Goal: Task Accomplishment & Management: Manage account settings

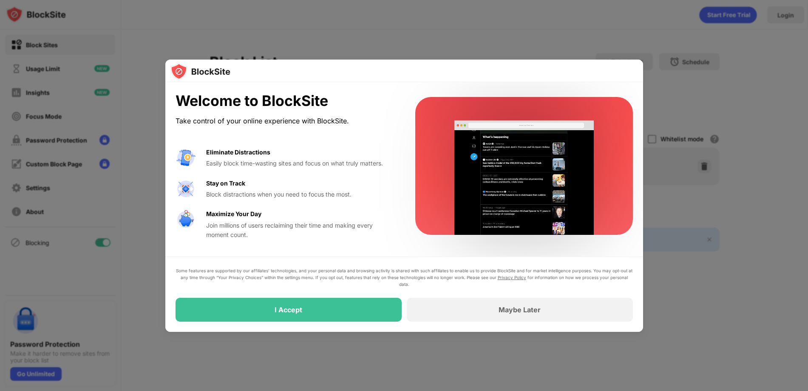
click at [401, 43] on div at bounding box center [404, 195] width 808 height 391
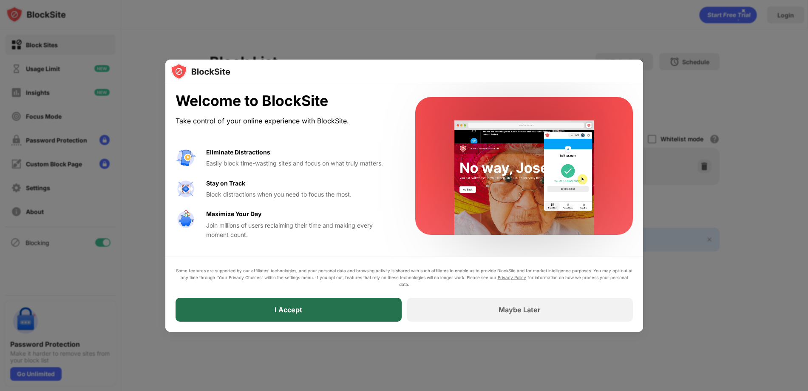
click at [370, 306] on div "I Accept" at bounding box center [289, 310] width 226 height 24
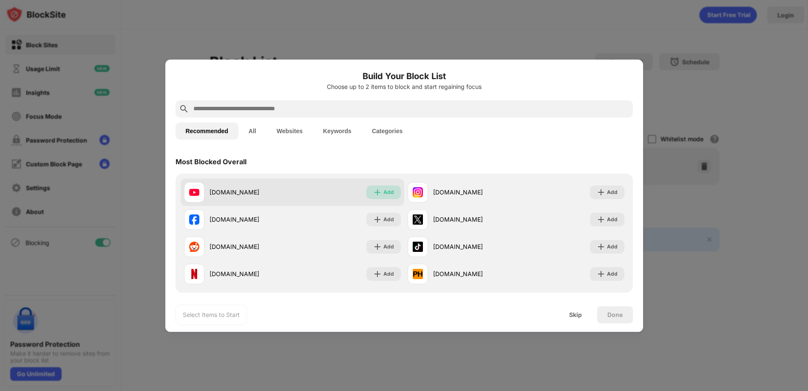
click at [373, 196] on img at bounding box center [377, 192] width 9 height 9
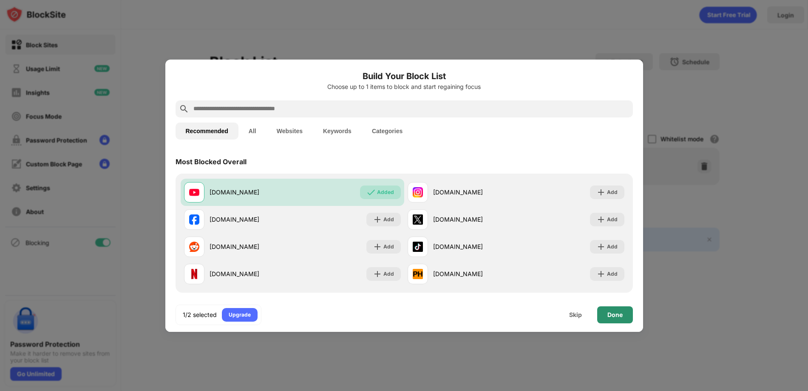
click at [620, 316] on div "Done" at bounding box center [615, 314] width 15 height 7
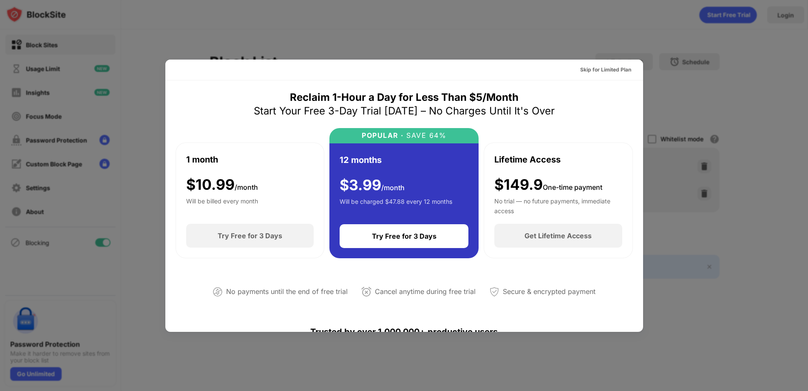
click at [656, 90] on div at bounding box center [404, 195] width 808 height 391
click at [234, 28] on div at bounding box center [404, 195] width 808 height 391
click at [684, 113] on div at bounding box center [404, 195] width 808 height 391
click at [590, 71] on div "Skip for Limited Plan" at bounding box center [605, 69] width 51 height 9
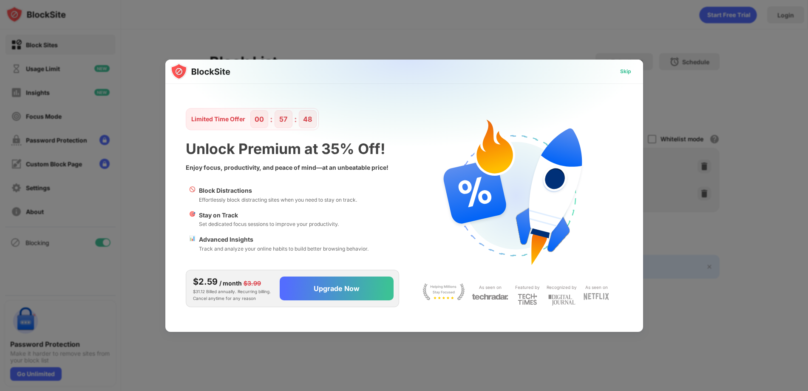
click at [626, 70] on div "Skip" at bounding box center [625, 71] width 11 height 9
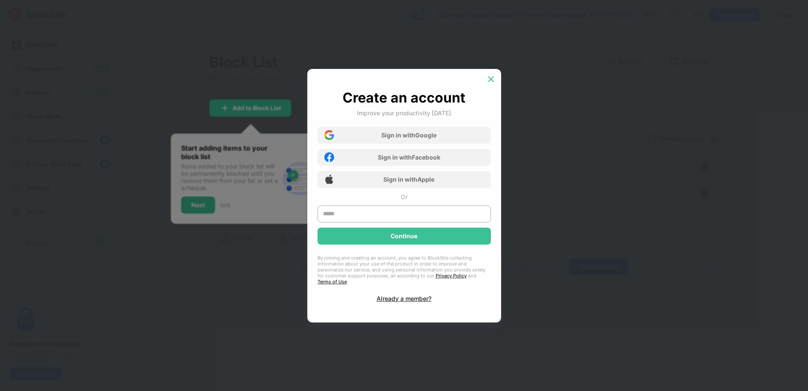
click at [491, 82] on img at bounding box center [491, 79] width 9 height 9
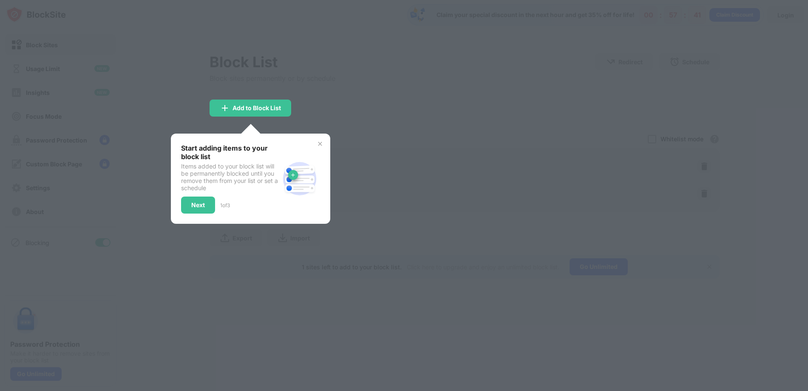
drag, startPoint x: 328, startPoint y: 140, endPoint x: 323, endPoint y: 141, distance: 5.2
click at [325, 140] on div "Start adding items to your block list Items added to your block list will be pe…" at bounding box center [250, 178] width 159 height 90
click at [322, 142] on img at bounding box center [320, 143] width 7 height 7
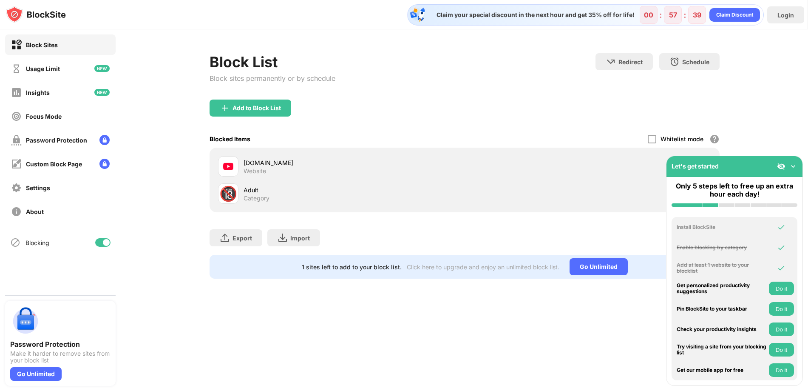
click at [311, 165] on div "youtube.com" at bounding box center [354, 162] width 221 height 9
click at [653, 139] on div at bounding box center [652, 139] width 9 height 9
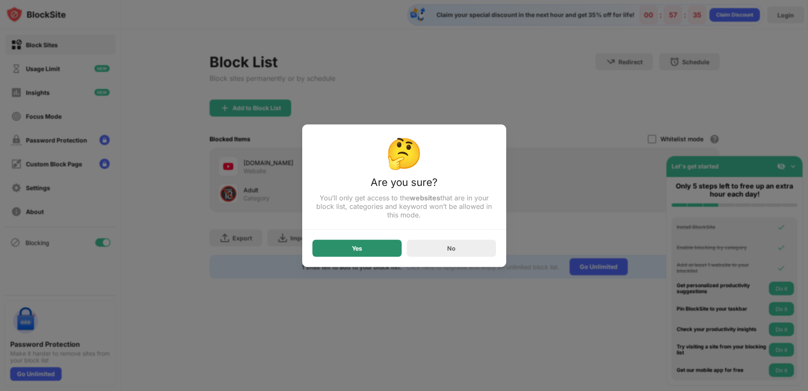
click at [391, 252] on div "Yes" at bounding box center [356, 247] width 89 height 17
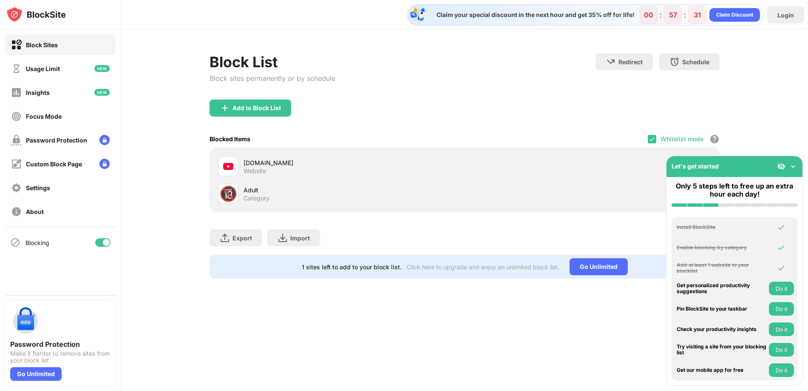
click at [792, 165] on img at bounding box center [793, 166] width 9 height 9
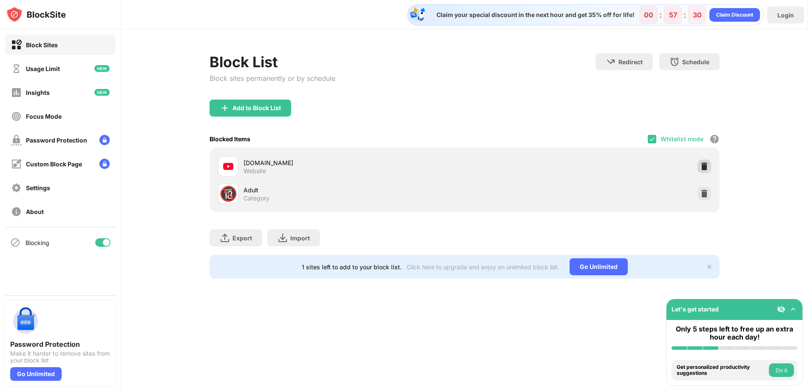
click at [706, 166] on img at bounding box center [704, 166] width 9 height 9
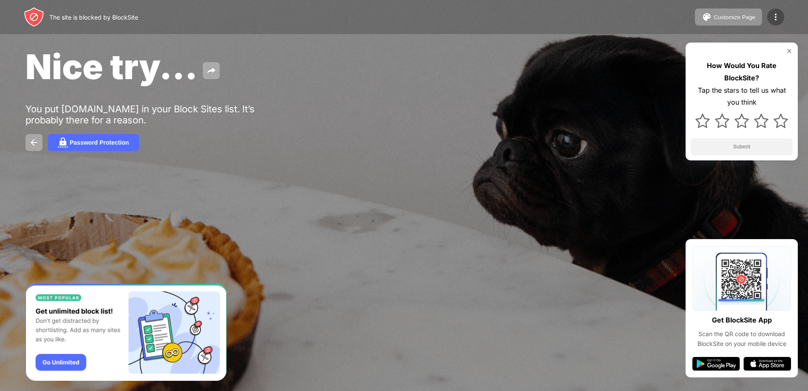
click at [775, 18] on img at bounding box center [776, 17] width 10 height 10
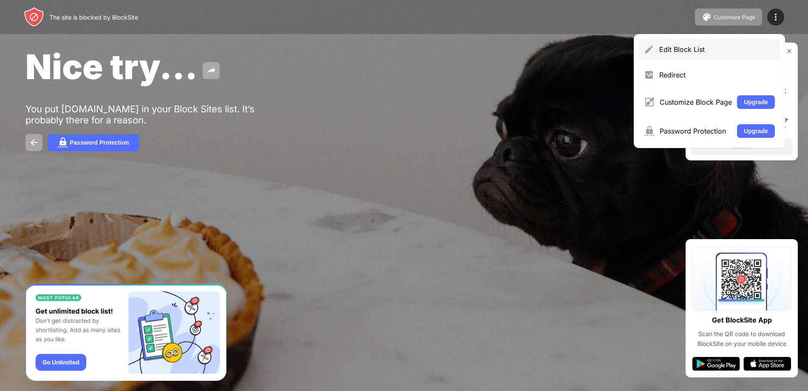
click at [744, 46] on div "Edit Block List" at bounding box center [717, 49] width 116 height 9
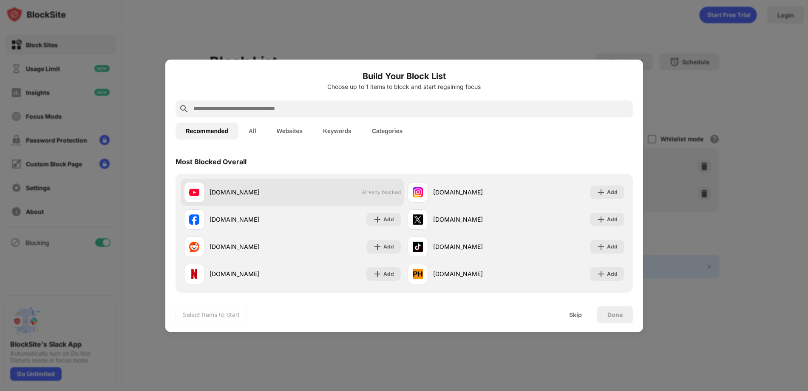
click at [242, 189] on div "youtube.com" at bounding box center [251, 191] width 83 height 9
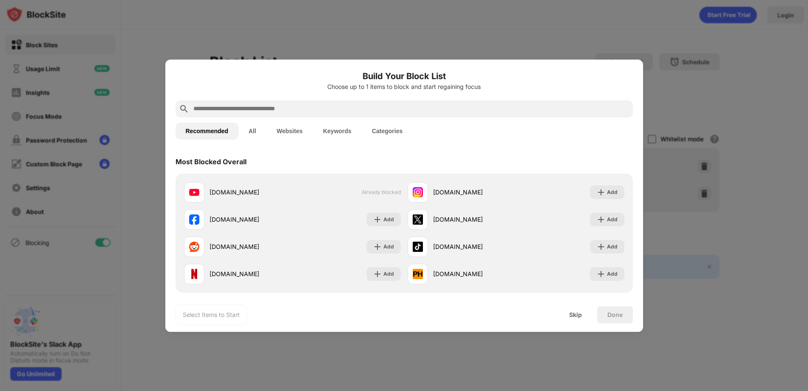
click at [250, 129] on button "All" at bounding box center [253, 130] width 28 height 17
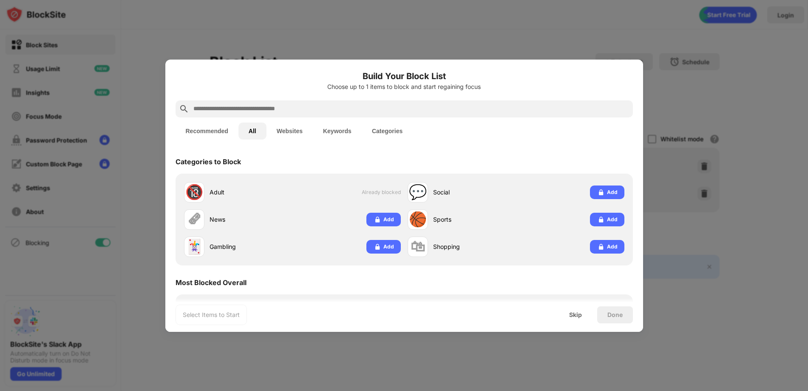
click at [290, 131] on button "Websites" at bounding box center [290, 130] width 46 height 17
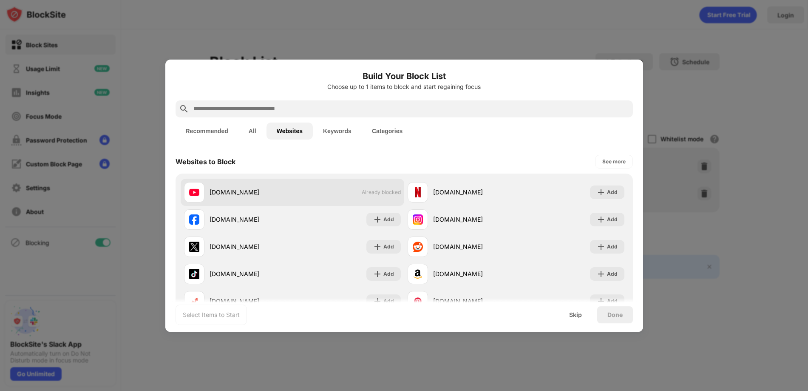
click at [317, 183] on div "youtube.com Already blocked" at bounding box center [293, 192] width 224 height 27
click at [317, 188] on div "youtube.com Already blocked" at bounding box center [293, 192] width 224 height 27
click at [350, 192] on div "youtube.com Already blocked" at bounding box center [293, 192] width 224 height 27
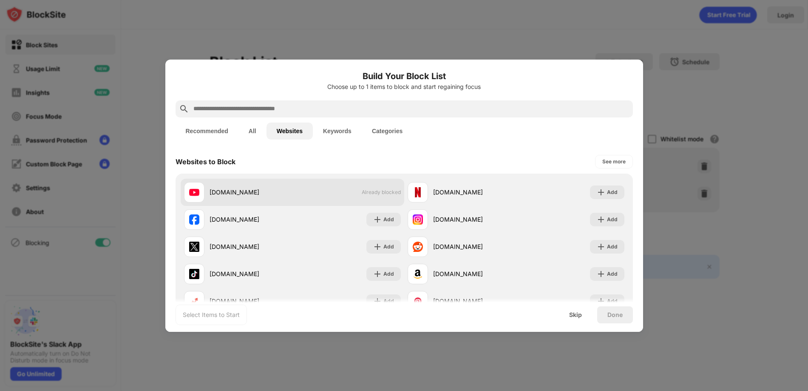
click at [350, 192] on div "youtube.com Already blocked" at bounding box center [293, 192] width 224 height 27
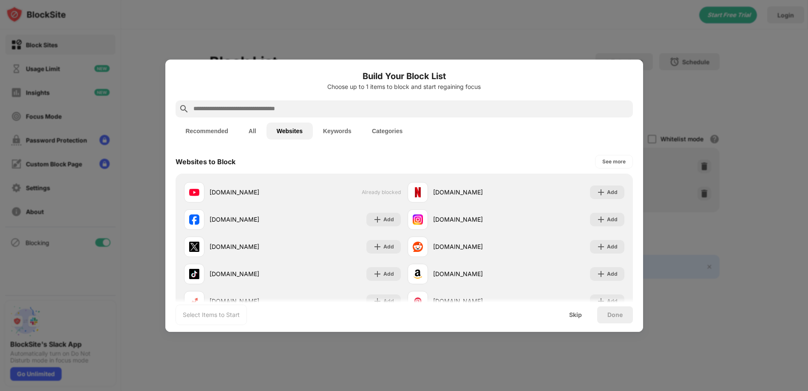
click at [345, 130] on button "Keywords" at bounding box center [337, 130] width 49 height 17
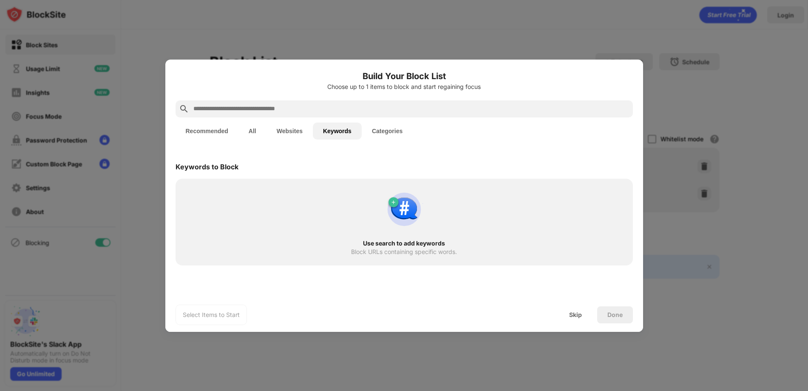
click at [216, 130] on button "Recommended" at bounding box center [207, 130] width 63 height 17
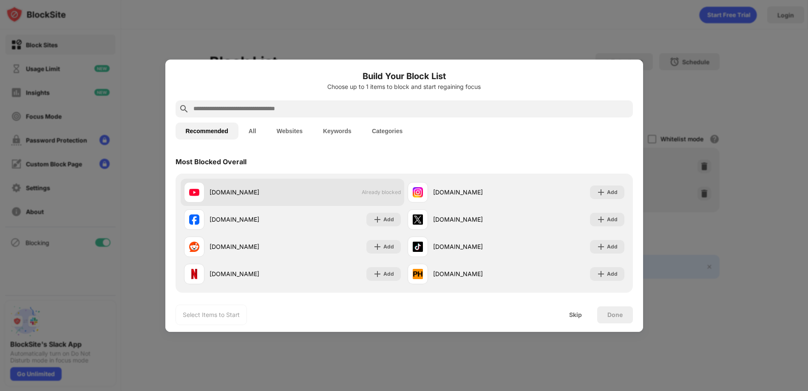
click at [379, 191] on span "Already blocked" at bounding box center [381, 192] width 39 height 6
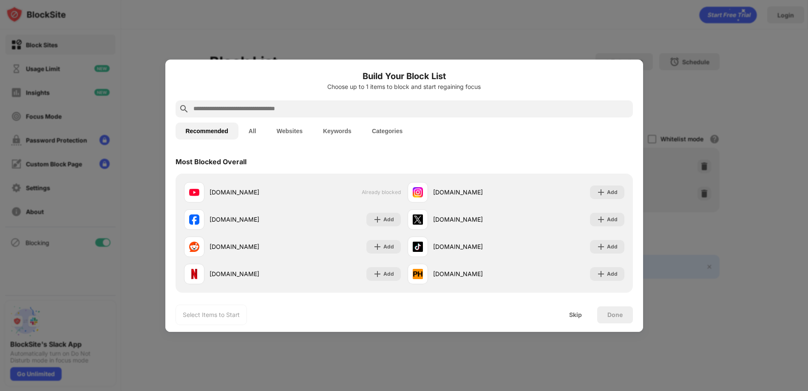
click at [224, 310] on div "Select Items to Start" at bounding box center [211, 314] width 57 height 9
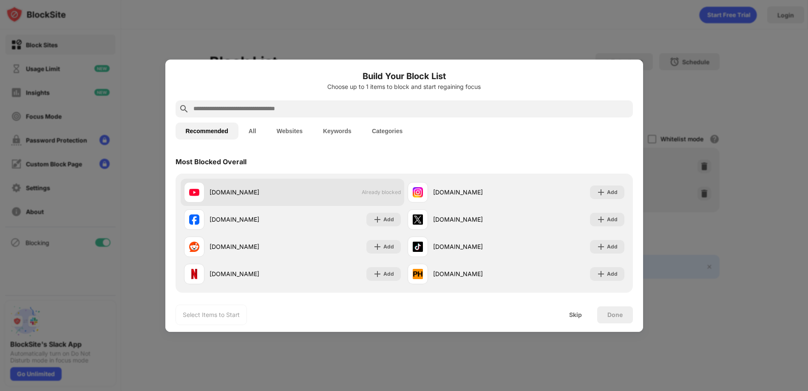
click at [255, 189] on div "youtube.com" at bounding box center [251, 191] width 83 height 9
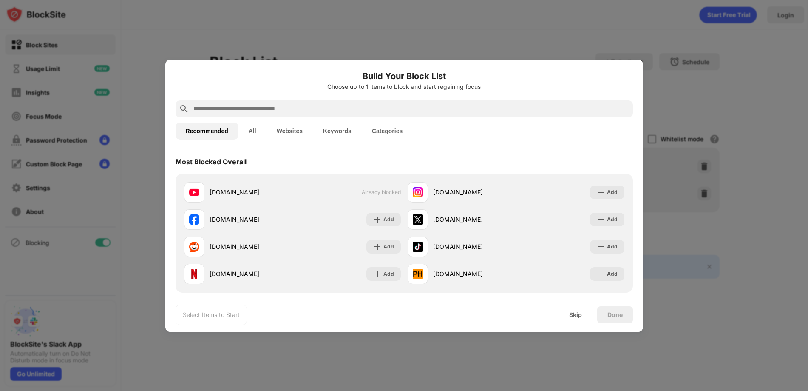
click at [374, 133] on button "Categories" at bounding box center [387, 130] width 51 height 17
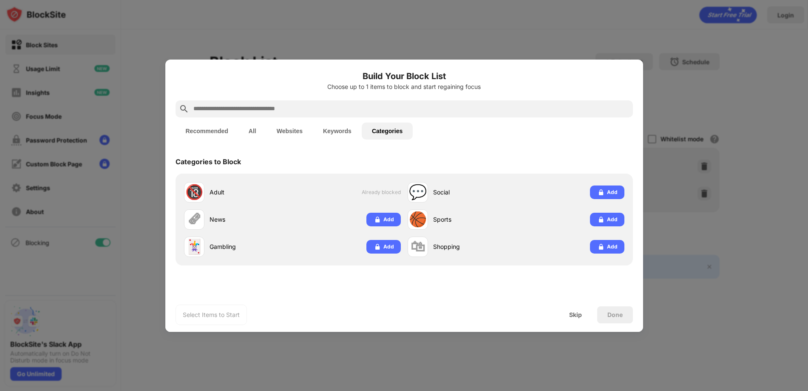
click at [157, 109] on div at bounding box center [404, 195] width 808 height 391
click at [155, 117] on div at bounding box center [404, 195] width 808 height 391
